Goal: Subscribe to service/newsletter

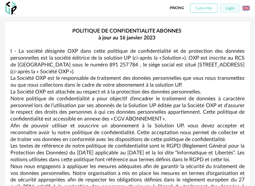
click at [210, 8] on span "Subscribe" at bounding box center [203, 8] width 17 height 4
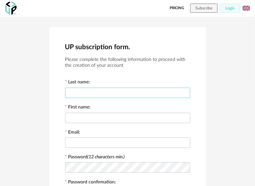
click at [87, 92] on input "text" at bounding box center [127, 92] width 125 height 10
type input "*"
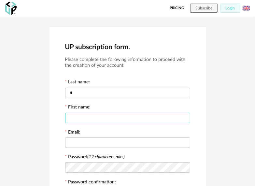
click at [83, 116] on input "text" at bounding box center [127, 118] width 125 height 10
type input "****"
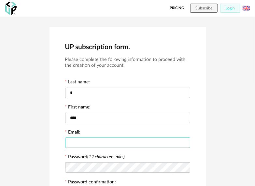
click at [93, 139] on input "text" at bounding box center [127, 142] width 125 height 10
type input "**********"
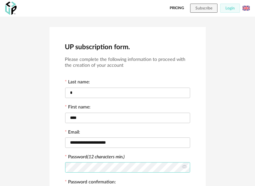
scroll to position [65, 0]
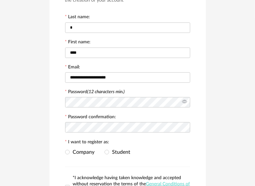
click at [183, 103] on icon at bounding box center [184, 102] width 8 height 13
click at [107, 151] on span at bounding box center [106, 152] width 5 height 5
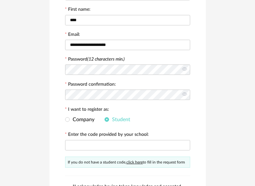
scroll to position [130, 0]
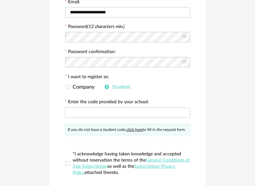
click at [66, 83] on div "Company Student" at bounding box center [127, 87] width 125 height 13
click at [66, 85] on span at bounding box center [67, 87] width 5 height 5
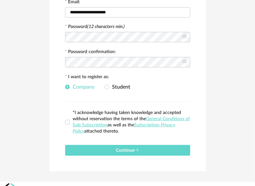
drag, startPoint x: 79, startPoint y: 108, endPoint x: 125, endPoint y: 125, distance: 48.7
click at [122, 123] on span "*I acknowledge having taken knowledge and accepted without reservation the term…" at bounding box center [130, 122] width 120 height 25
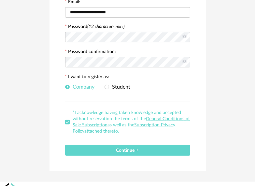
click at [138, 133] on span "*I acknowledge having taken knowledge and accepted without reservation the term…" at bounding box center [130, 122] width 120 height 25
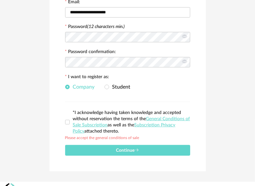
drag, startPoint x: 126, startPoint y: 129, endPoint x: 87, endPoint y: 113, distance: 42.3
click at [87, 113] on span "*I acknowledge having taken knowledge and accepted without reservation the term…" at bounding box center [130, 122] width 120 height 25
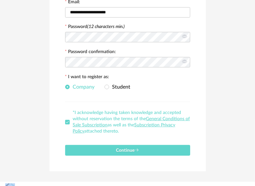
drag, startPoint x: 99, startPoint y: 100, endPoint x: 121, endPoint y: 129, distance: 37.1
click at [118, 129] on form "**********" at bounding box center [127, 40] width 125 height 229
click at [66, 121] on span at bounding box center [67, 122] width 5 height 5
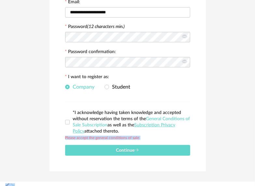
click at [165, 116] on link "General Conditions of Sale Subscription" at bounding box center [131, 121] width 117 height 11
click at [109, 85] on span "Student" at bounding box center [119, 86] width 21 height 5
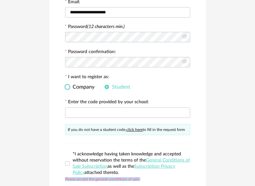
click at [89, 87] on span "Company" at bounding box center [82, 86] width 25 height 5
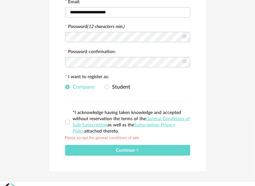
click at [48, 92] on div "**********" at bounding box center [127, 33] width 255 height 295
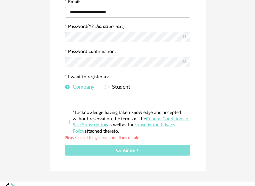
click at [110, 149] on button "Continue" at bounding box center [127, 150] width 125 height 11
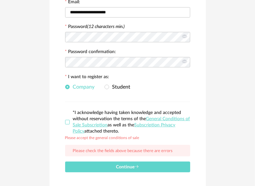
click at [67, 123] on span at bounding box center [67, 122] width 5 height 5
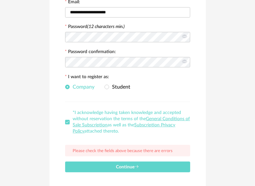
scroll to position [156, 0]
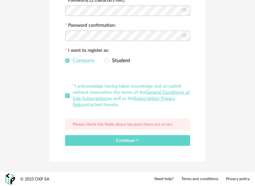
click at [10, 180] on img at bounding box center [10, 178] width 10 height 11
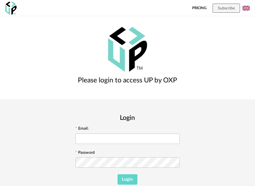
click at [201, 8] on link "Pricing" at bounding box center [199, 8] width 14 height 17
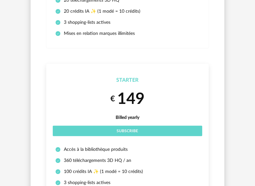
scroll to position [65, 0]
